Goal: Task Accomplishment & Management: Manage account settings

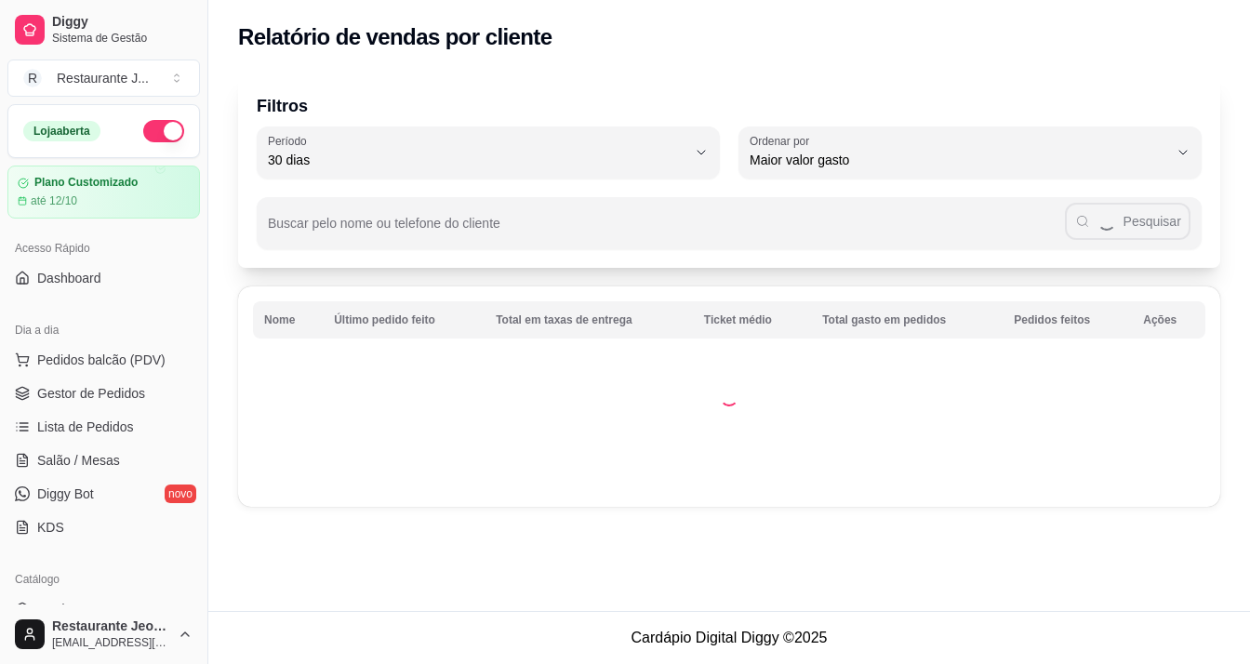
click at [111, 384] on span "Gestor de Pedidos" at bounding box center [91, 393] width 108 height 19
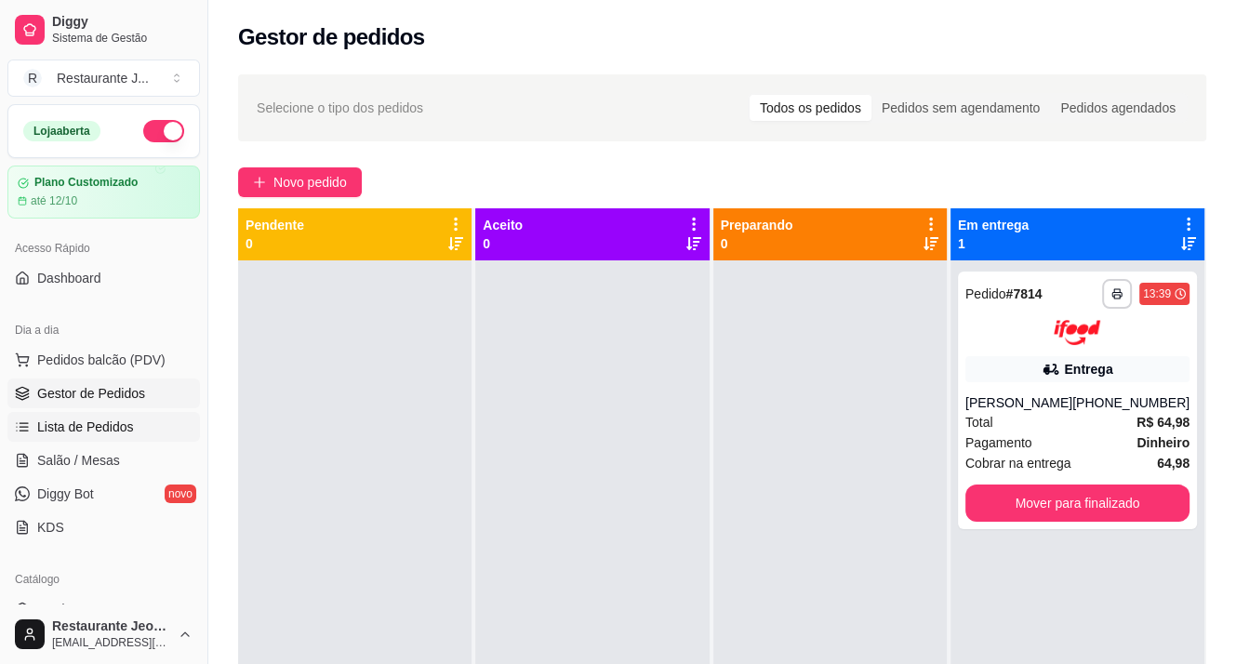
click at [114, 418] on span "Lista de Pedidos" at bounding box center [85, 427] width 97 height 19
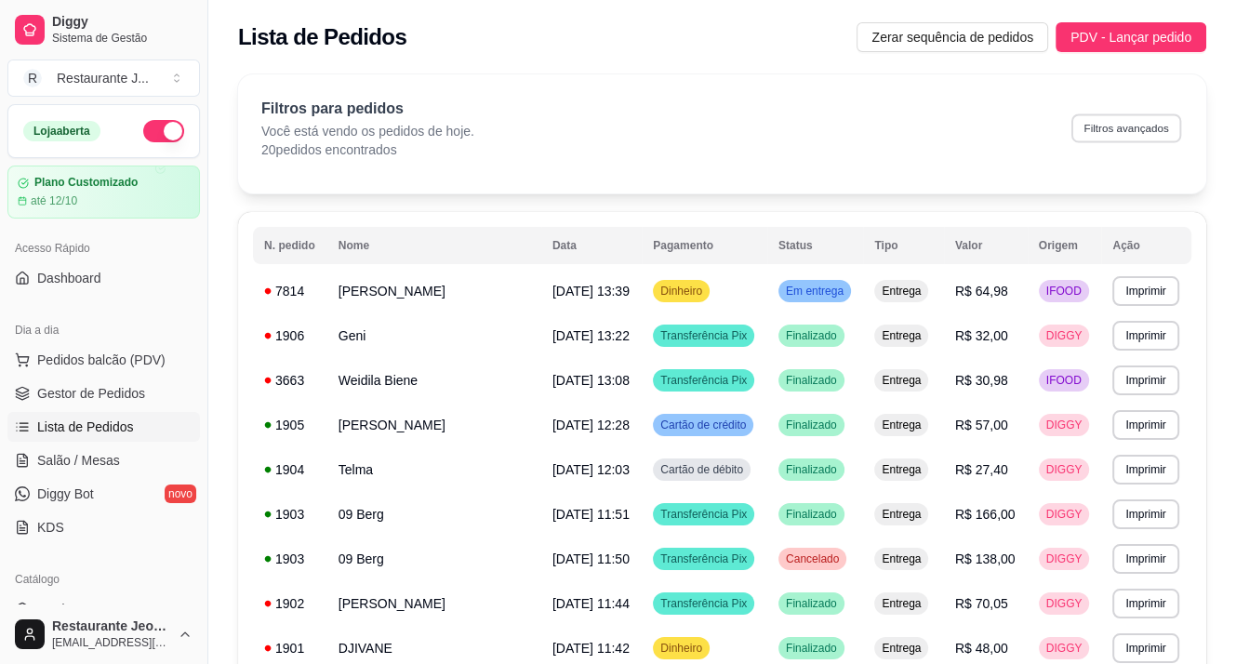
click at [1124, 129] on button "Filtros avançados" at bounding box center [1127, 128] width 110 height 29
select select "0"
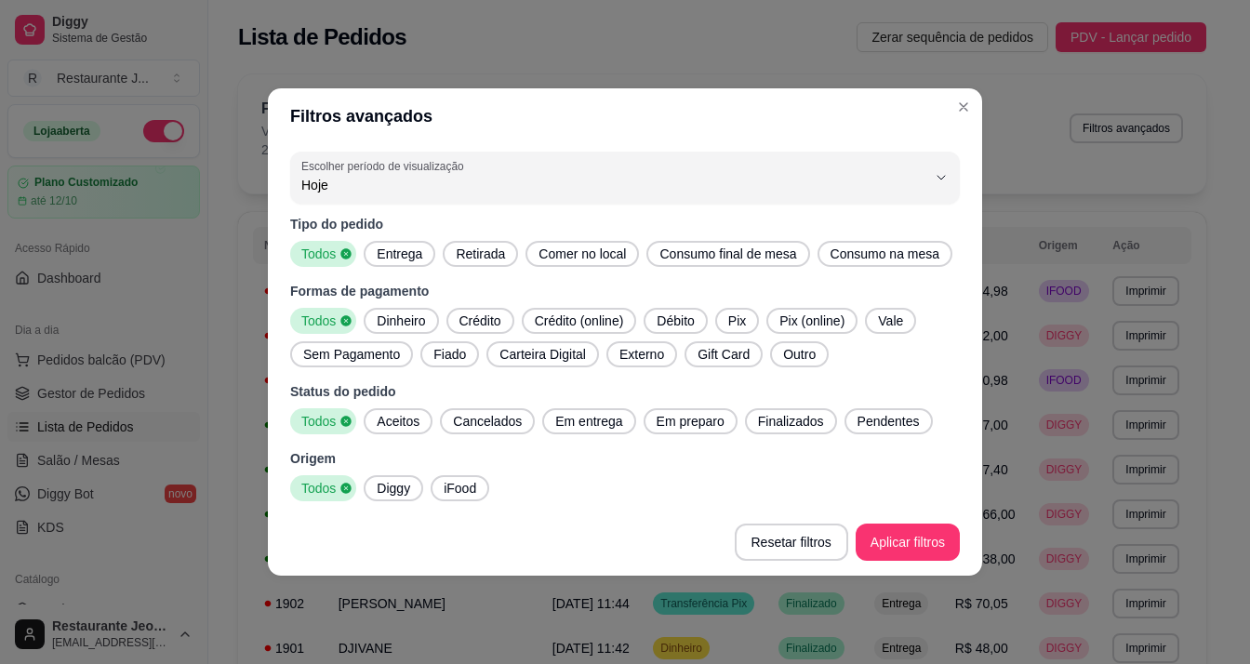
click at [386, 258] on span "Entrega" at bounding box center [399, 254] width 60 height 19
click at [383, 322] on span "Dinheiro" at bounding box center [400, 321] width 63 height 19
click at [407, 485] on span "Diggy" at bounding box center [393, 488] width 48 height 19
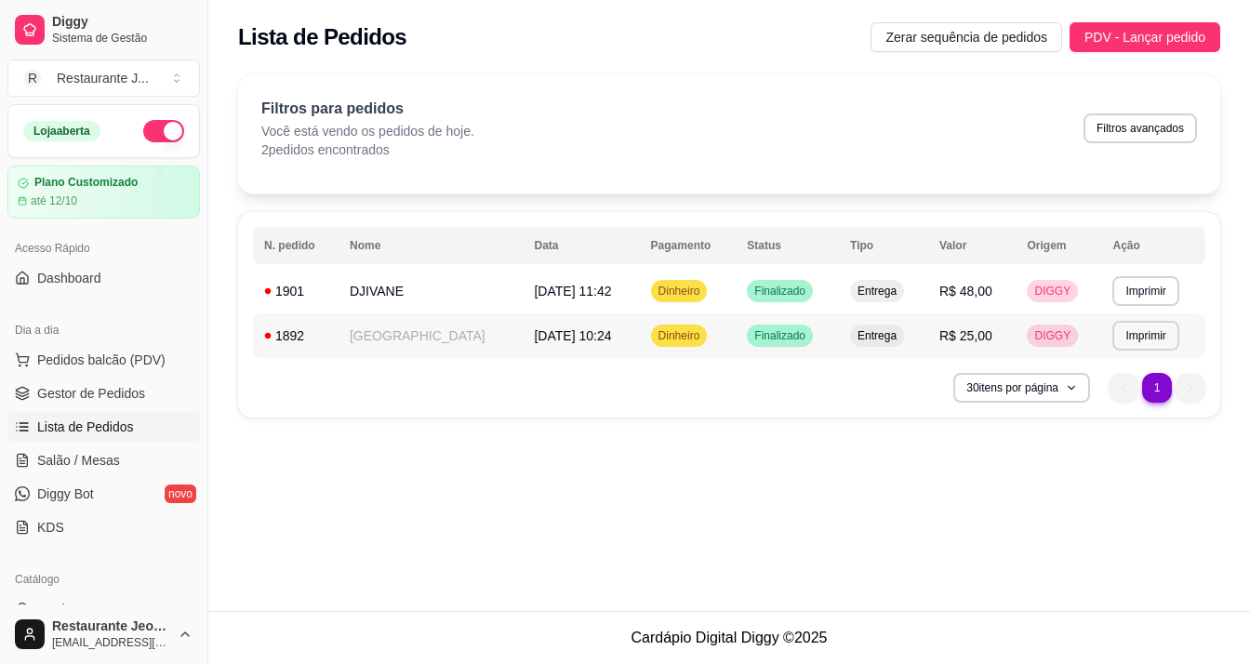
click at [534, 337] on span "[DATE] 10:24" at bounding box center [572, 335] width 77 height 15
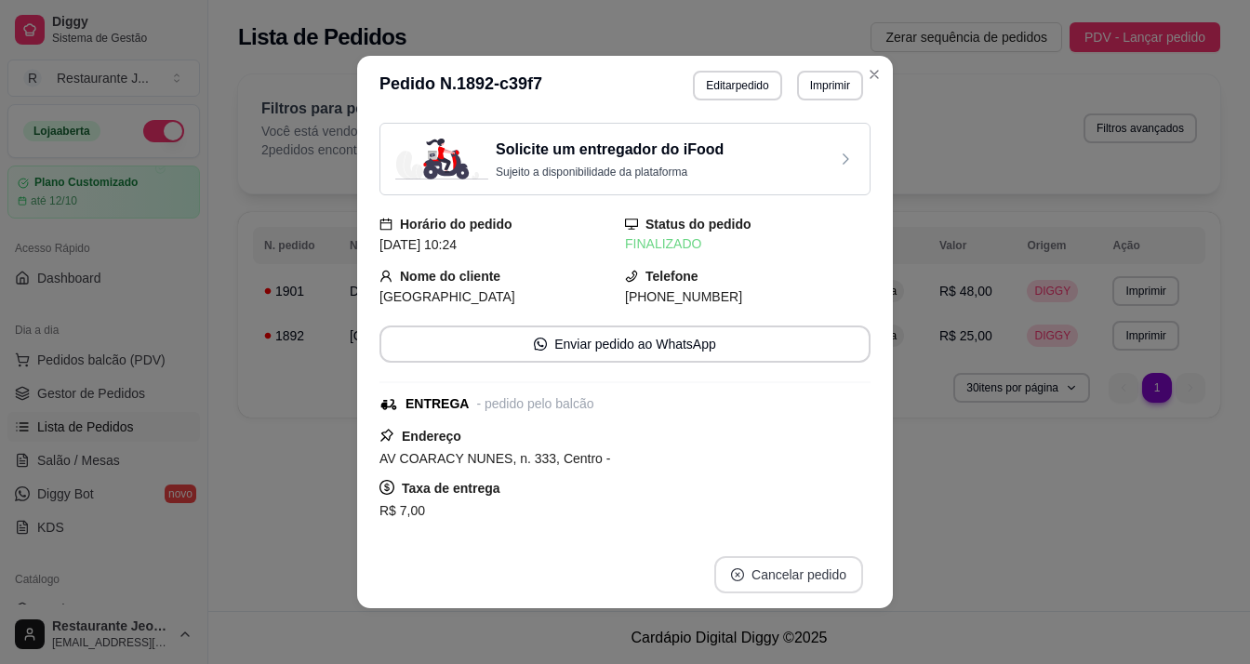
click at [796, 569] on button "Cancelar pedido" at bounding box center [789, 574] width 149 height 37
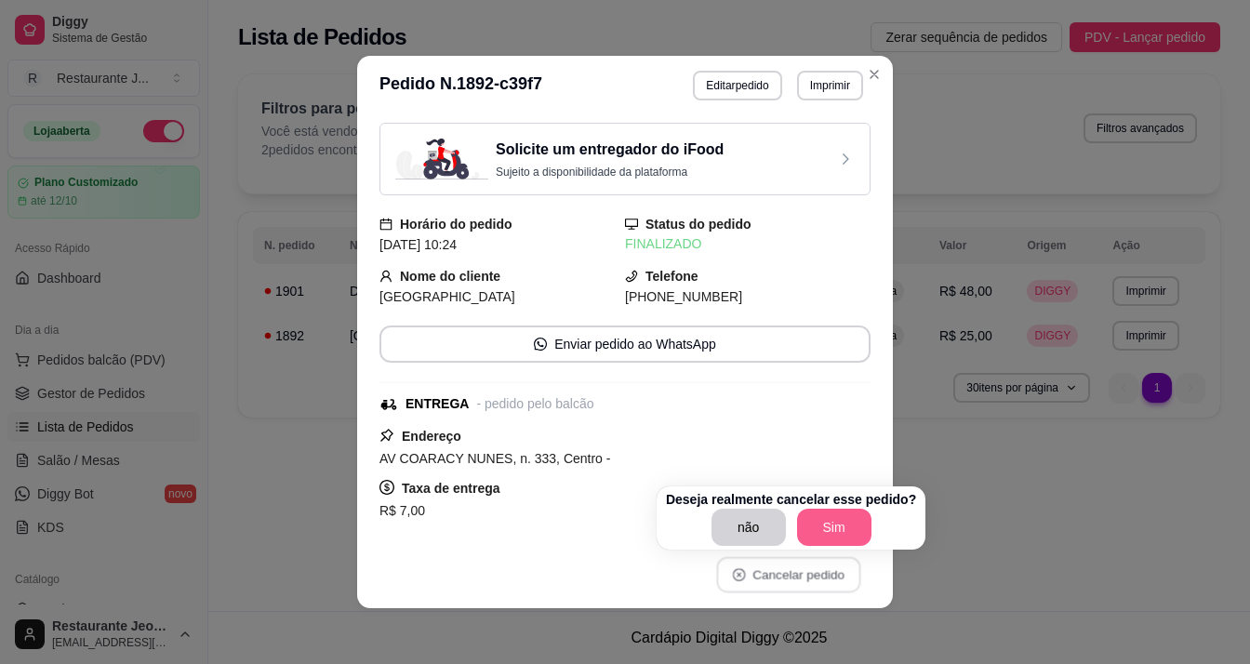
click at [808, 523] on button "Sim" at bounding box center [834, 527] width 74 height 37
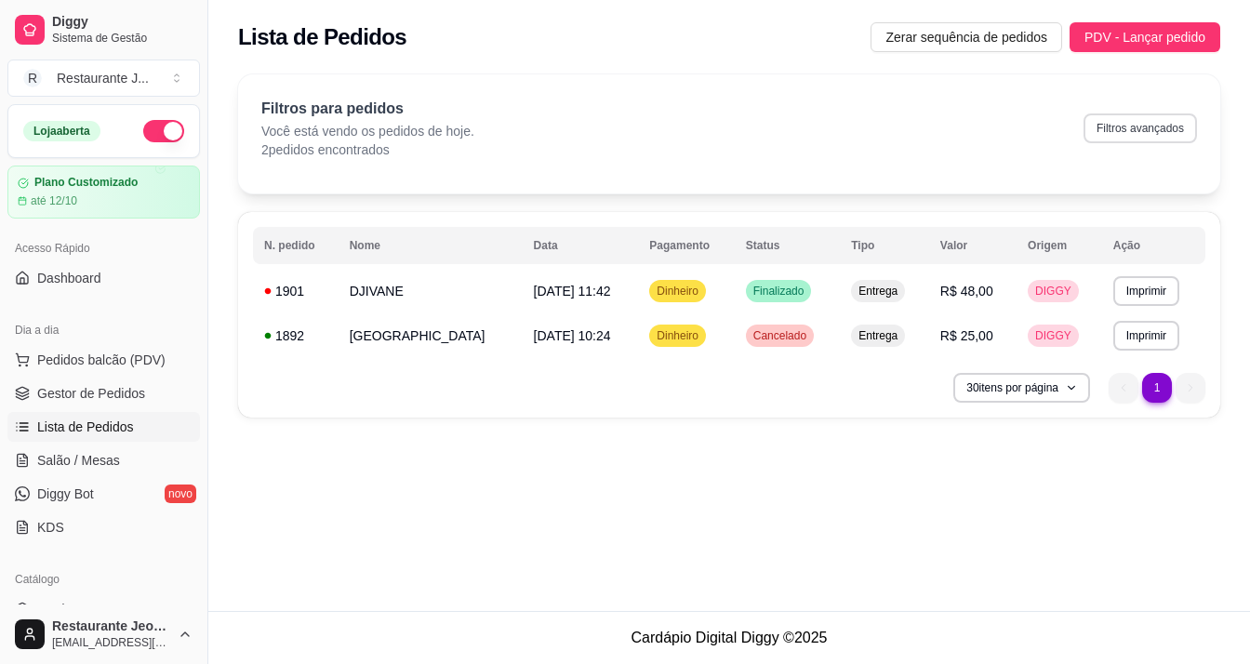
click at [1120, 114] on button "Filtros avançados" at bounding box center [1141, 129] width 114 height 30
select select "0"
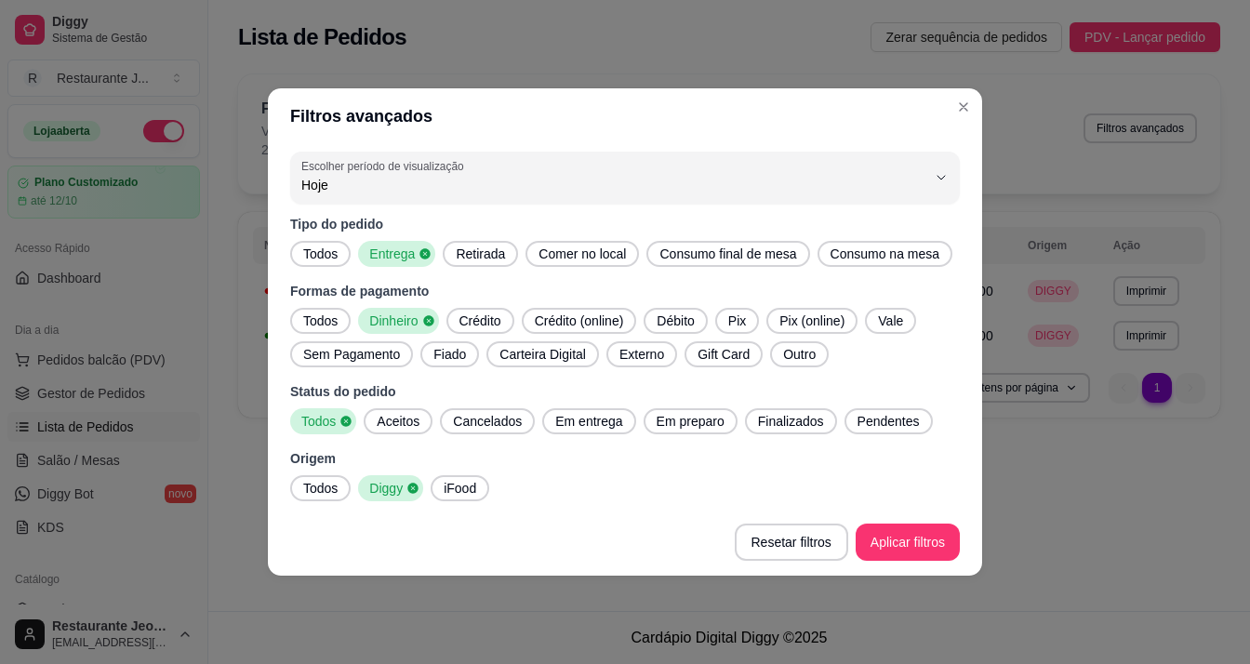
click at [487, 329] on span "Crédito" at bounding box center [480, 321] width 57 height 19
click at [428, 327] on div "Dinheiro" at bounding box center [398, 321] width 80 height 26
click at [682, 325] on span "Débito" at bounding box center [675, 321] width 52 height 19
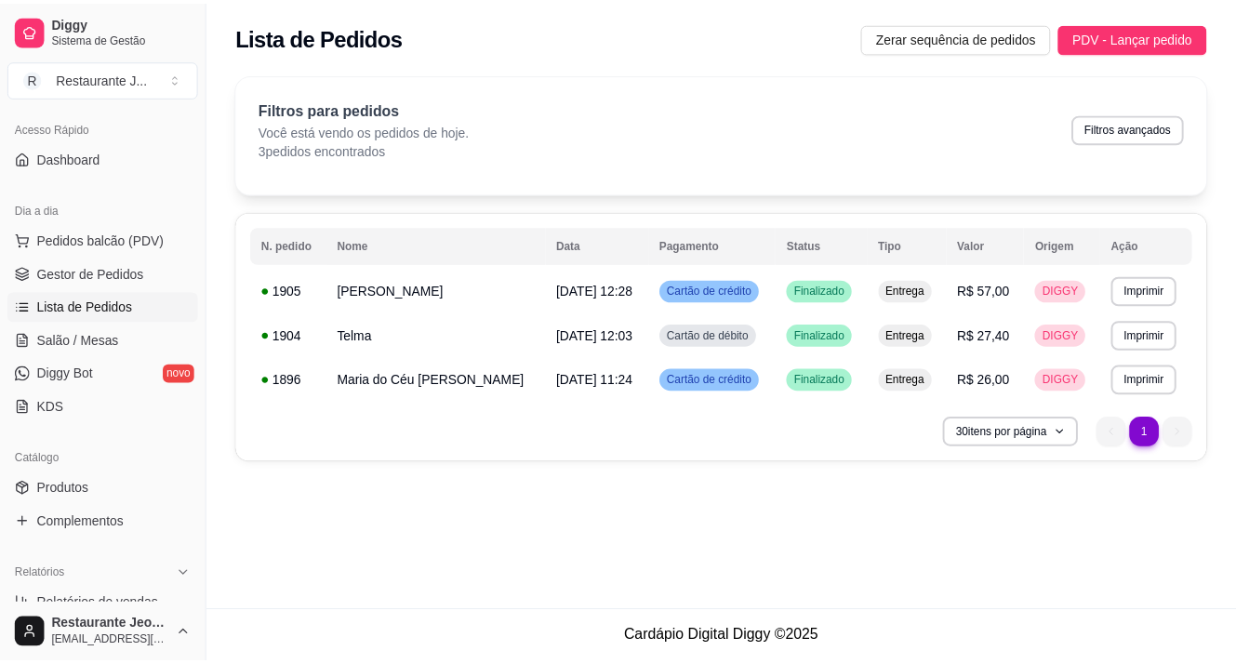
scroll to position [93, 0]
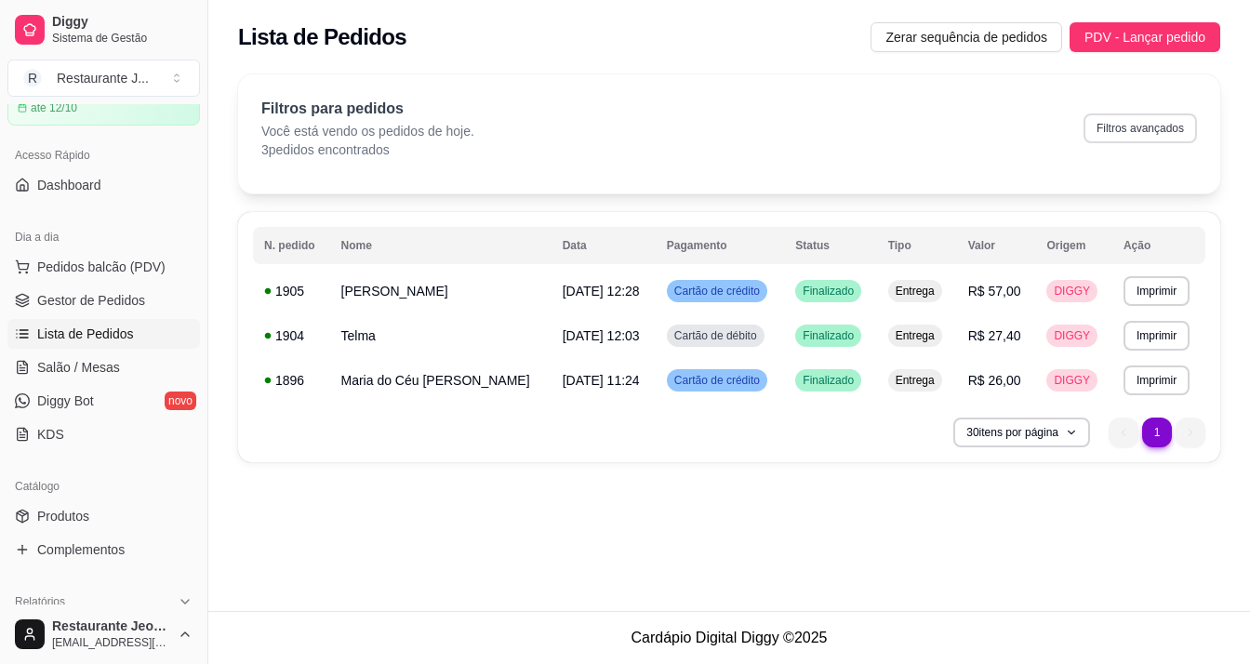
click at [1153, 131] on button "Filtros avançados" at bounding box center [1141, 129] width 114 height 30
select select "0"
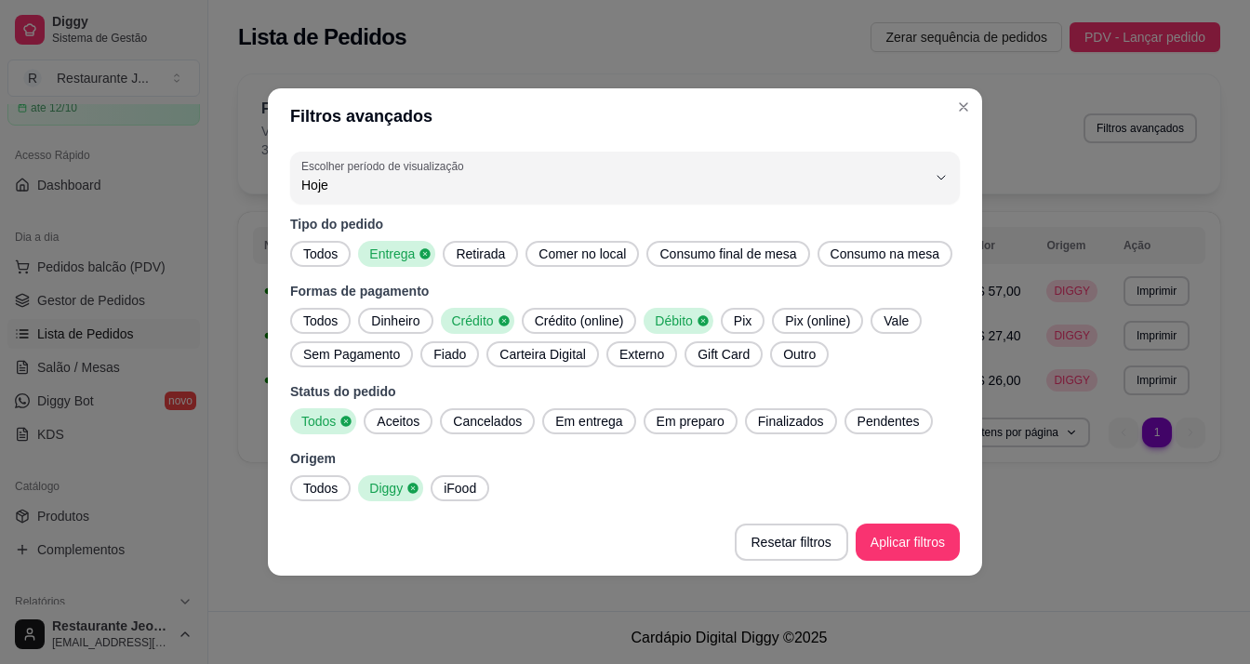
click at [467, 314] on span "Crédito" at bounding box center [471, 321] width 53 height 19
click at [682, 313] on span "Débito" at bounding box center [666, 321] width 48 height 19
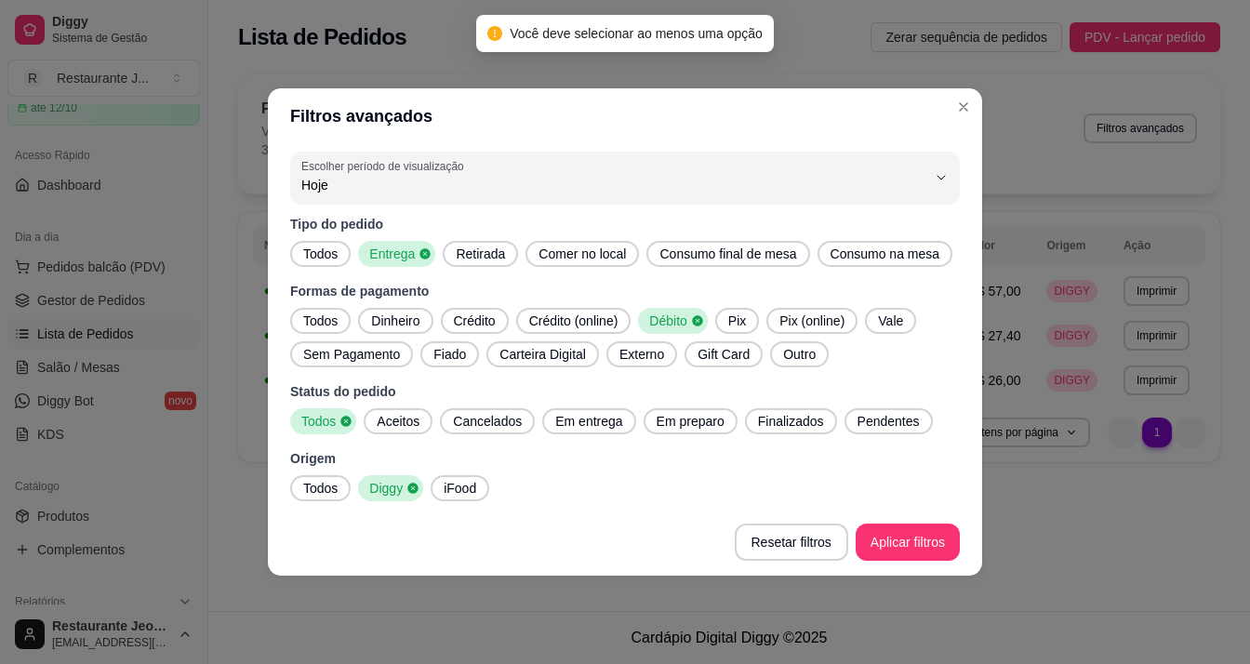
click at [721, 318] on span "Pix" at bounding box center [737, 321] width 33 height 19
click at [691, 317] on icon at bounding box center [697, 320] width 13 height 13
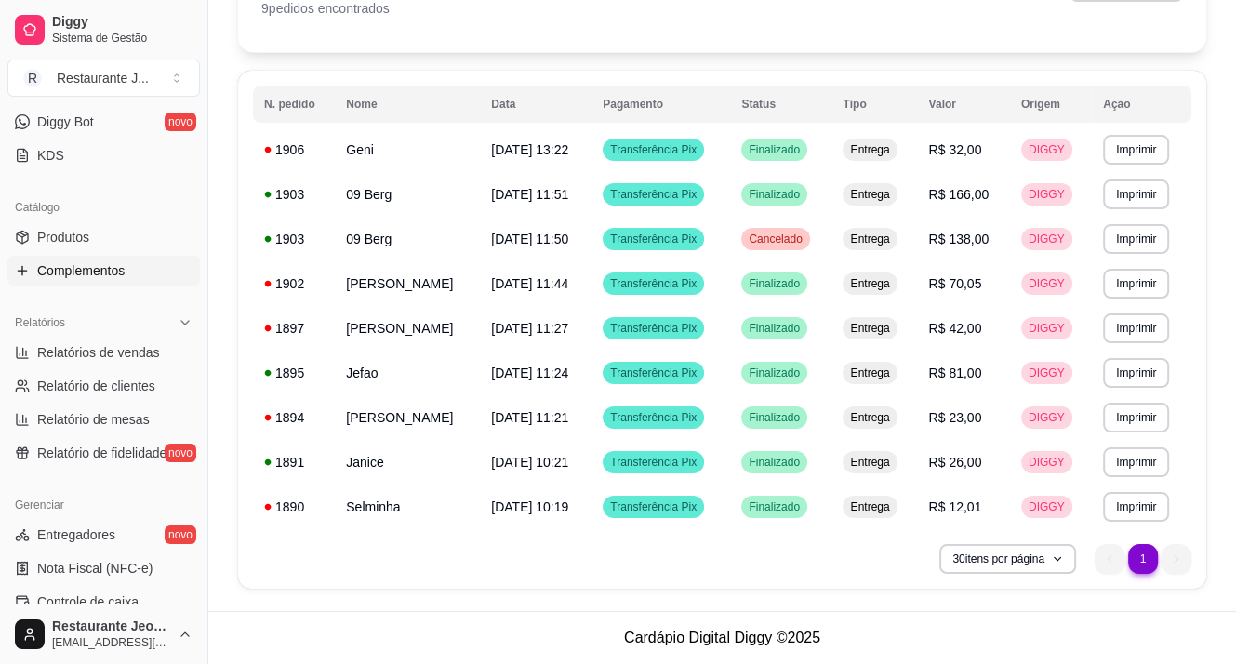
scroll to position [465, 0]
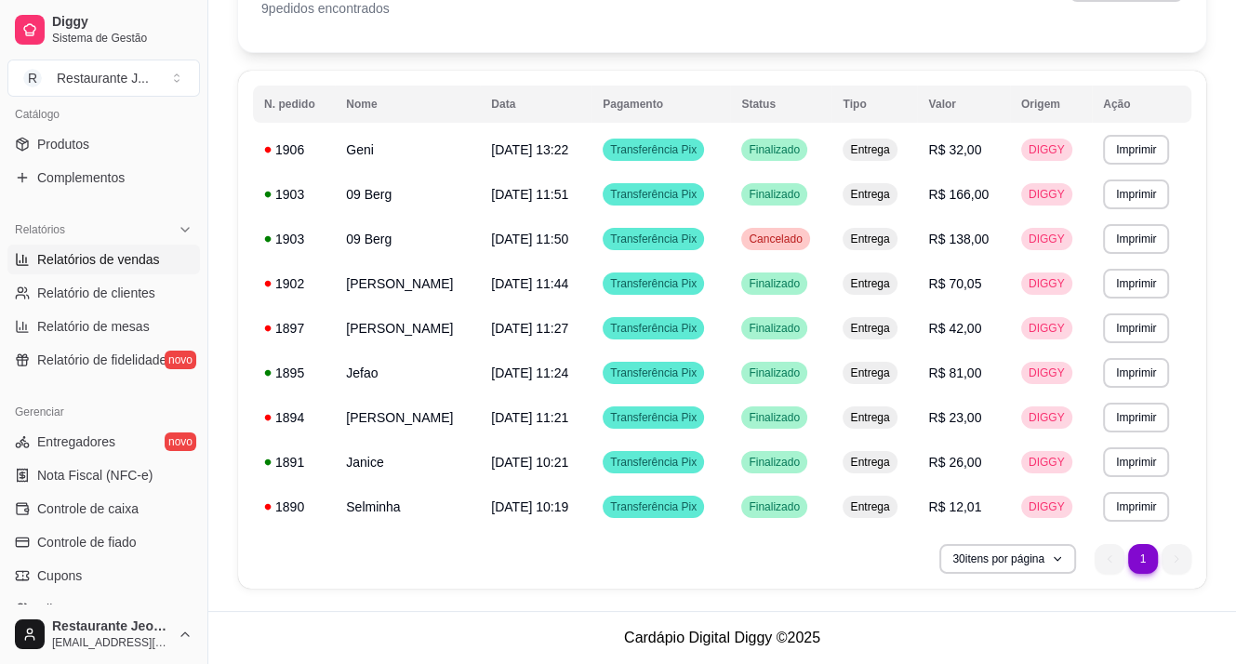
click at [115, 266] on span "Relatórios de vendas" at bounding box center [98, 259] width 123 height 19
select select "ALL"
select select "0"
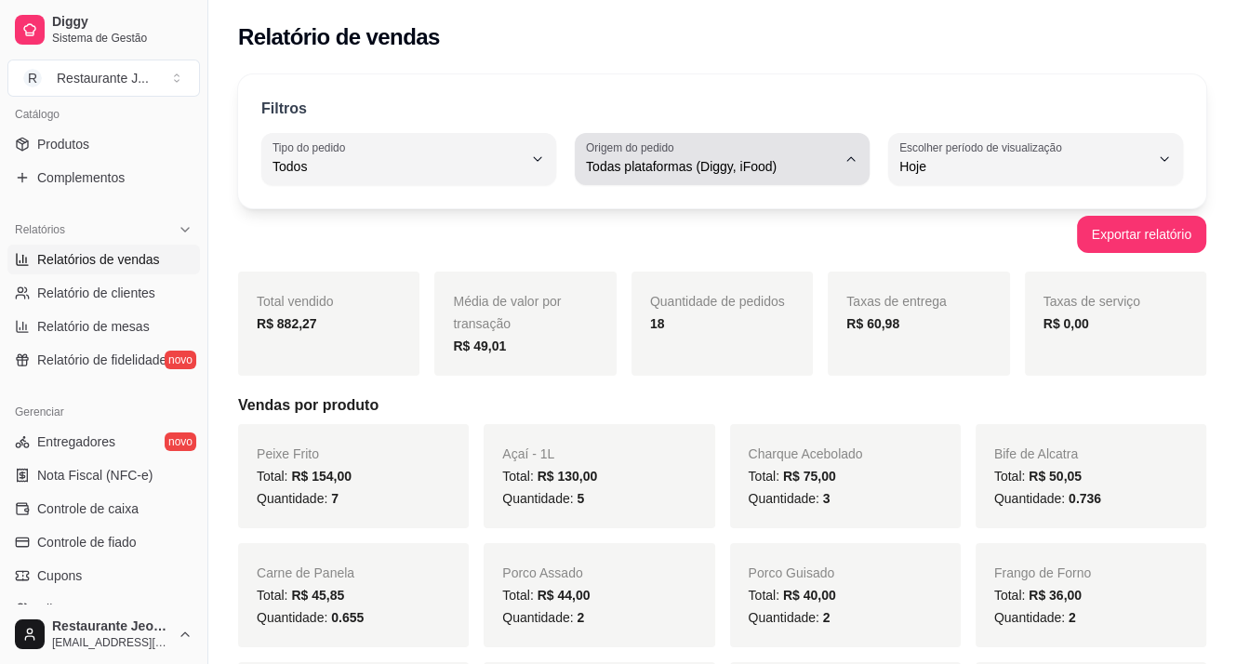
click at [729, 164] on span "Todas plataformas (Diggy, iFood)" at bounding box center [711, 166] width 250 height 19
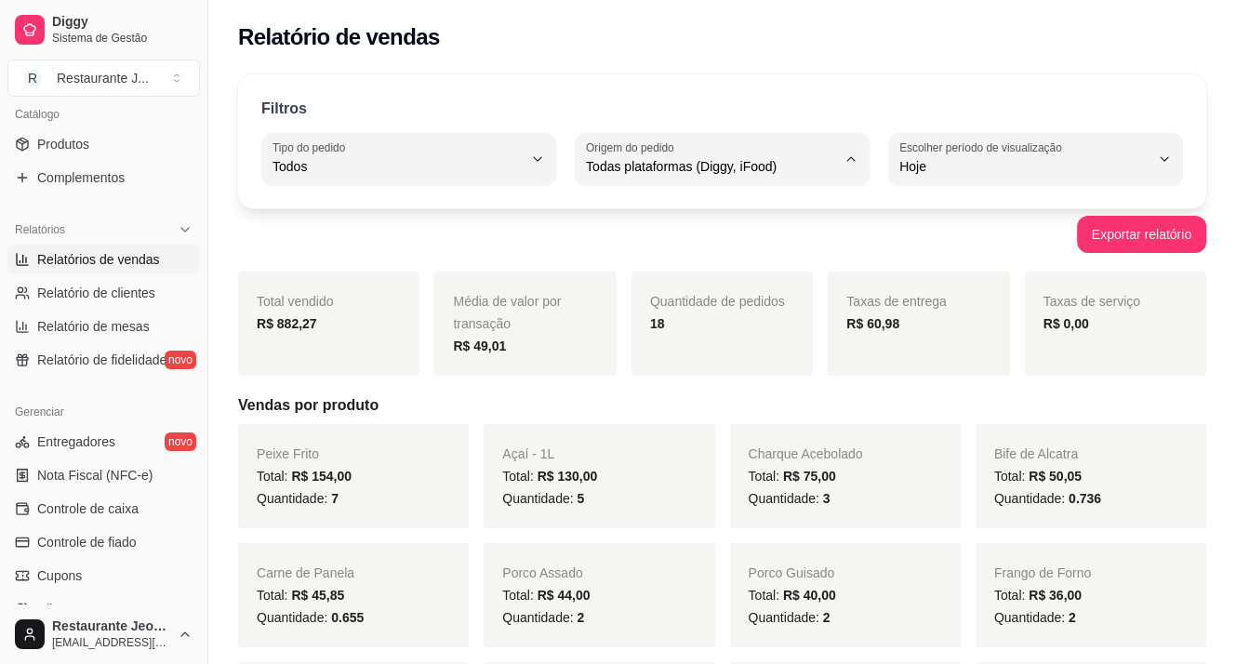
click at [692, 249] on span "Diggy" at bounding box center [713, 241] width 236 height 18
type input "DIGGY"
select select "DIGGY"
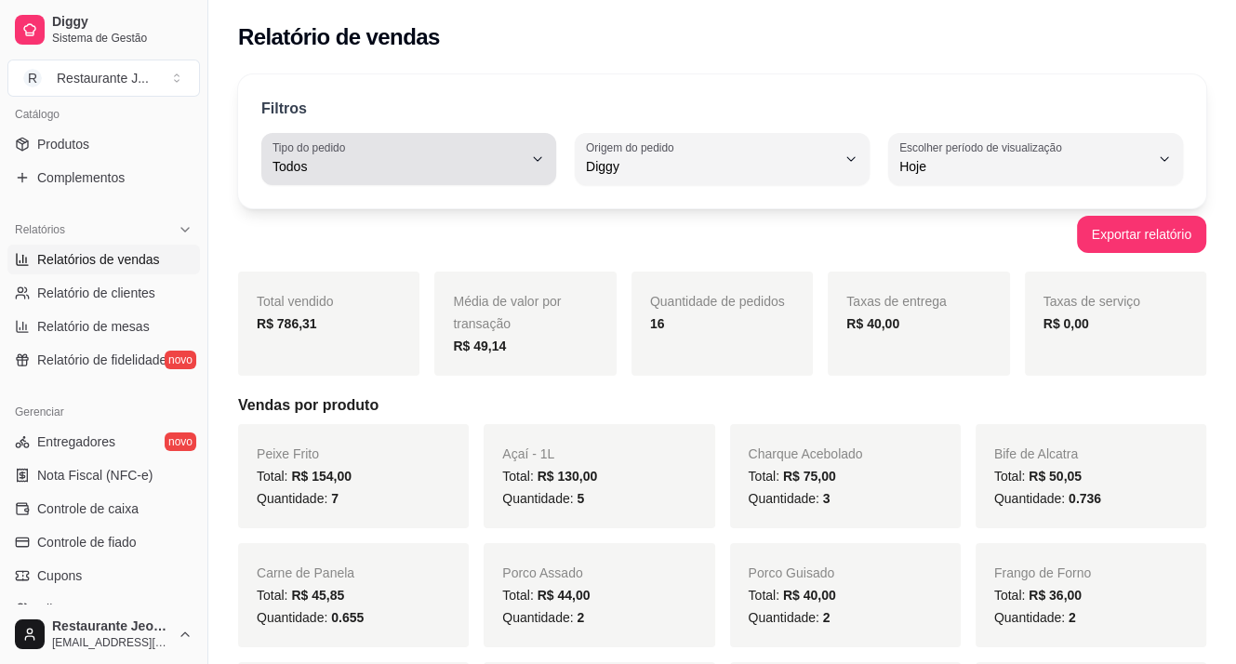
click at [381, 174] on span "Todos" at bounding box center [398, 166] width 250 height 19
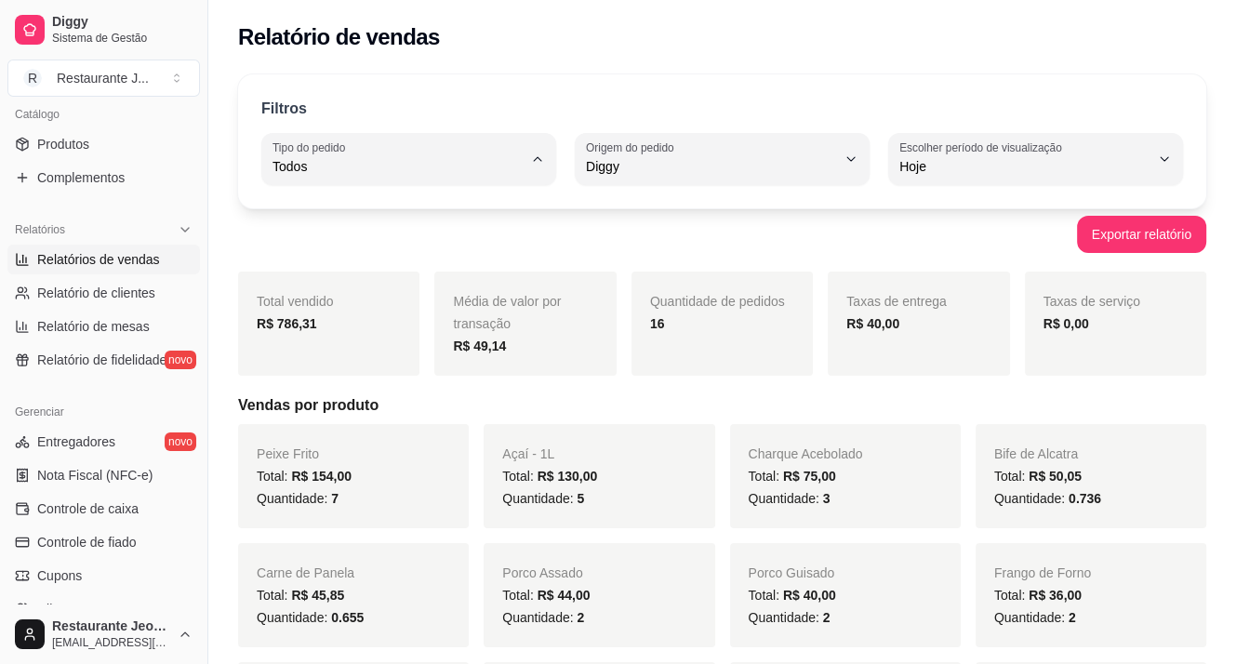
click at [361, 280] on span "Retirada" at bounding box center [399, 271] width 236 height 18
type input "PICKUP"
select select "PICKUP"
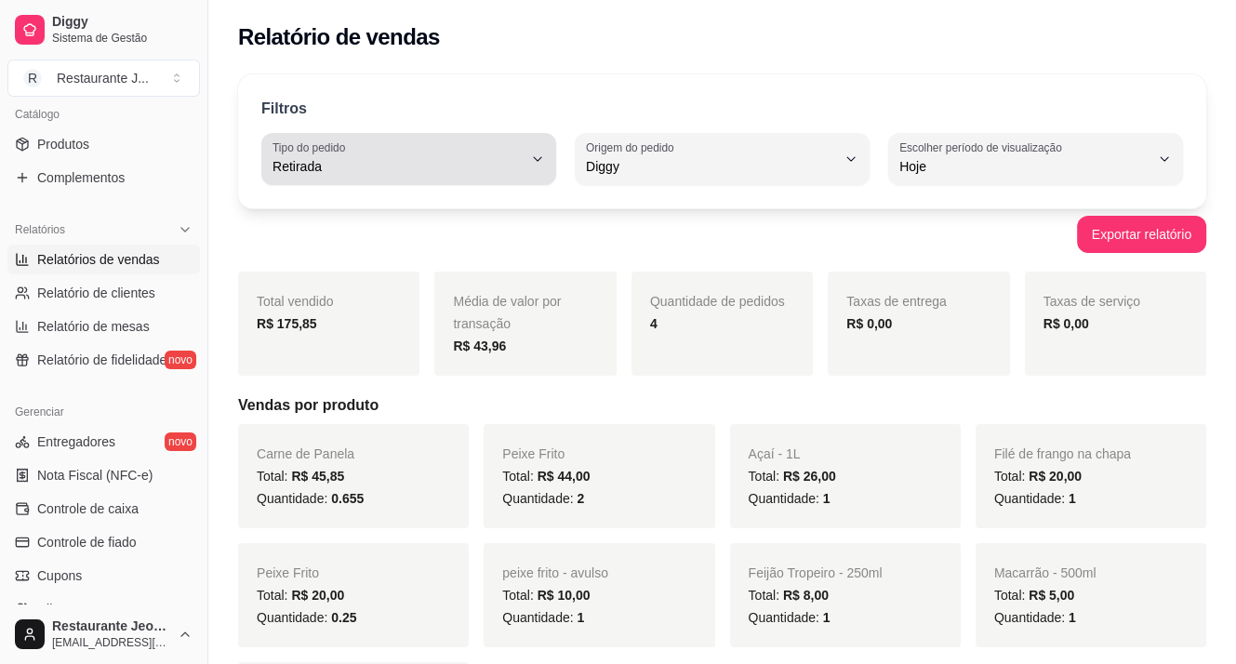
click at [386, 139] on button "Tipo do pedido Retirada" at bounding box center [408, 159] width 295 height 52
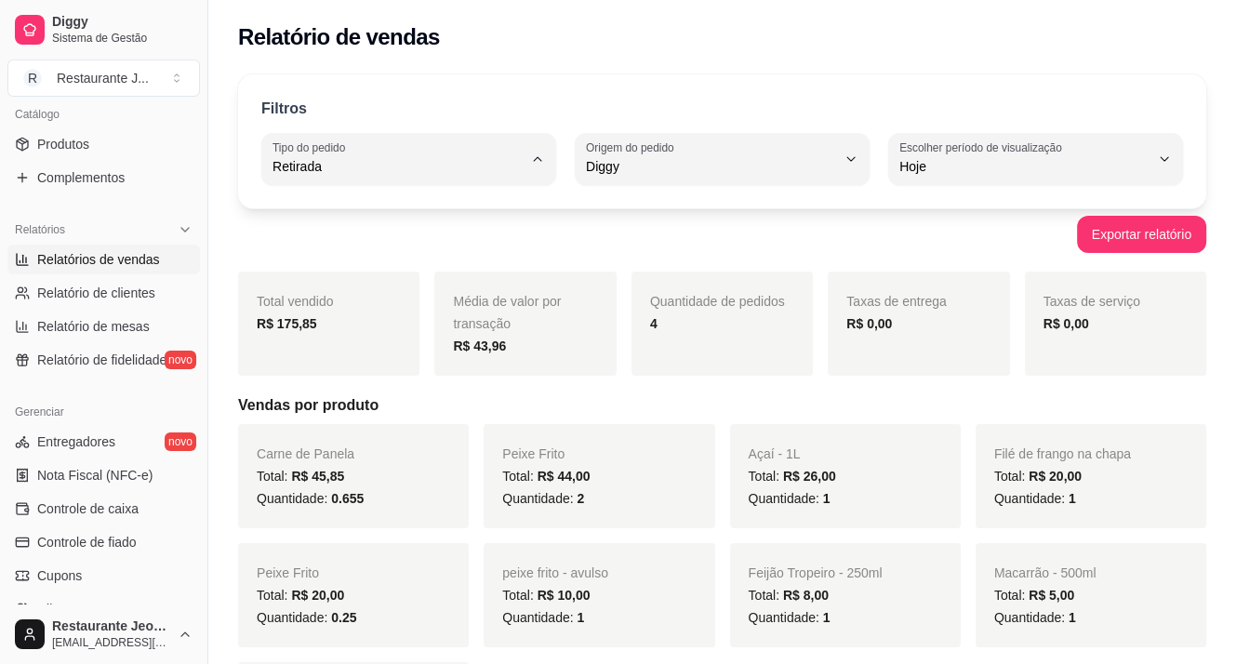
click at [454, 245] on span "Entrega" at bounding box center [399, 241] width 236 height 18
type input "DELIVERY"
select select "DELIVERY"
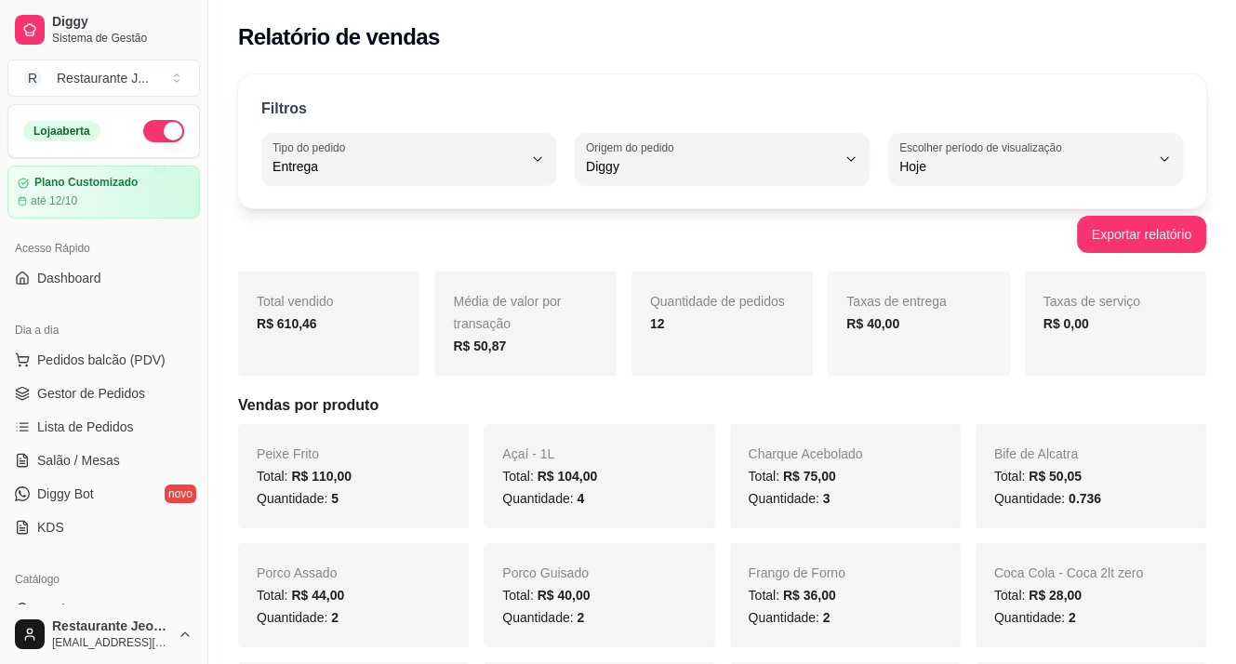
click at [143, 127] on button "button" at bounding box center [163, 131] width 41 height 22
